Goal: Check status

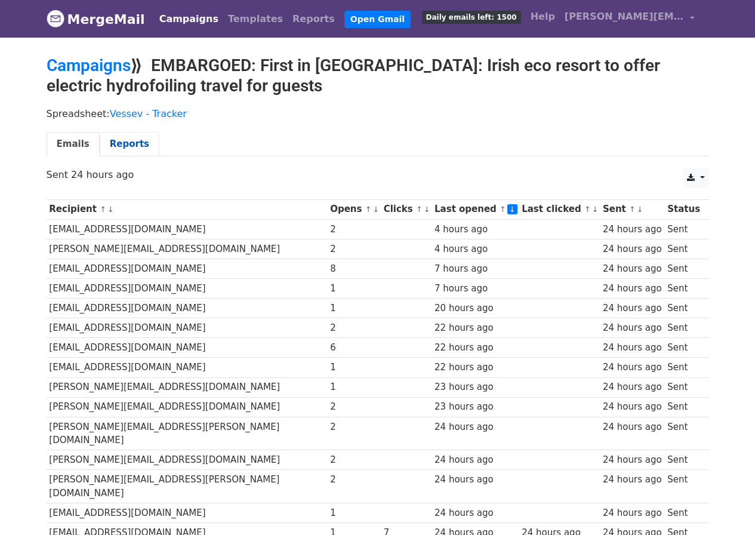
click at [124, 142] on link "Reports" at bounding box center [130, 144] width 60 height 24
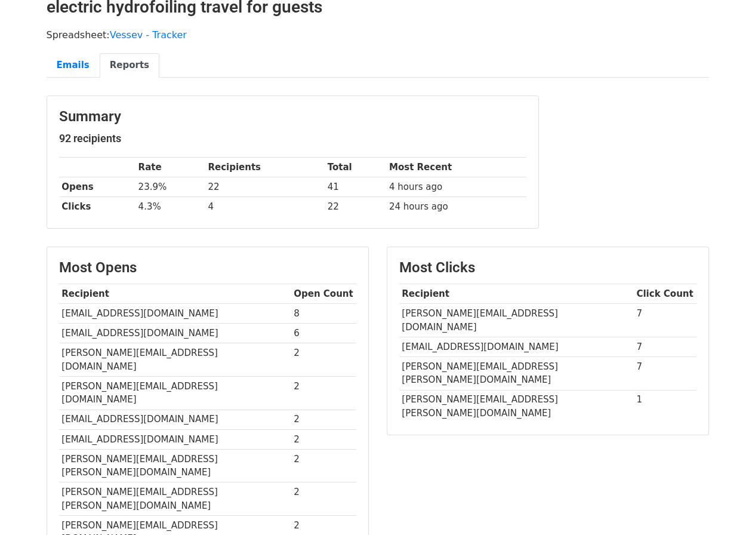
scroll to position [83, 0]
